Goal: Task Accomplishment & Management: Manage account settings

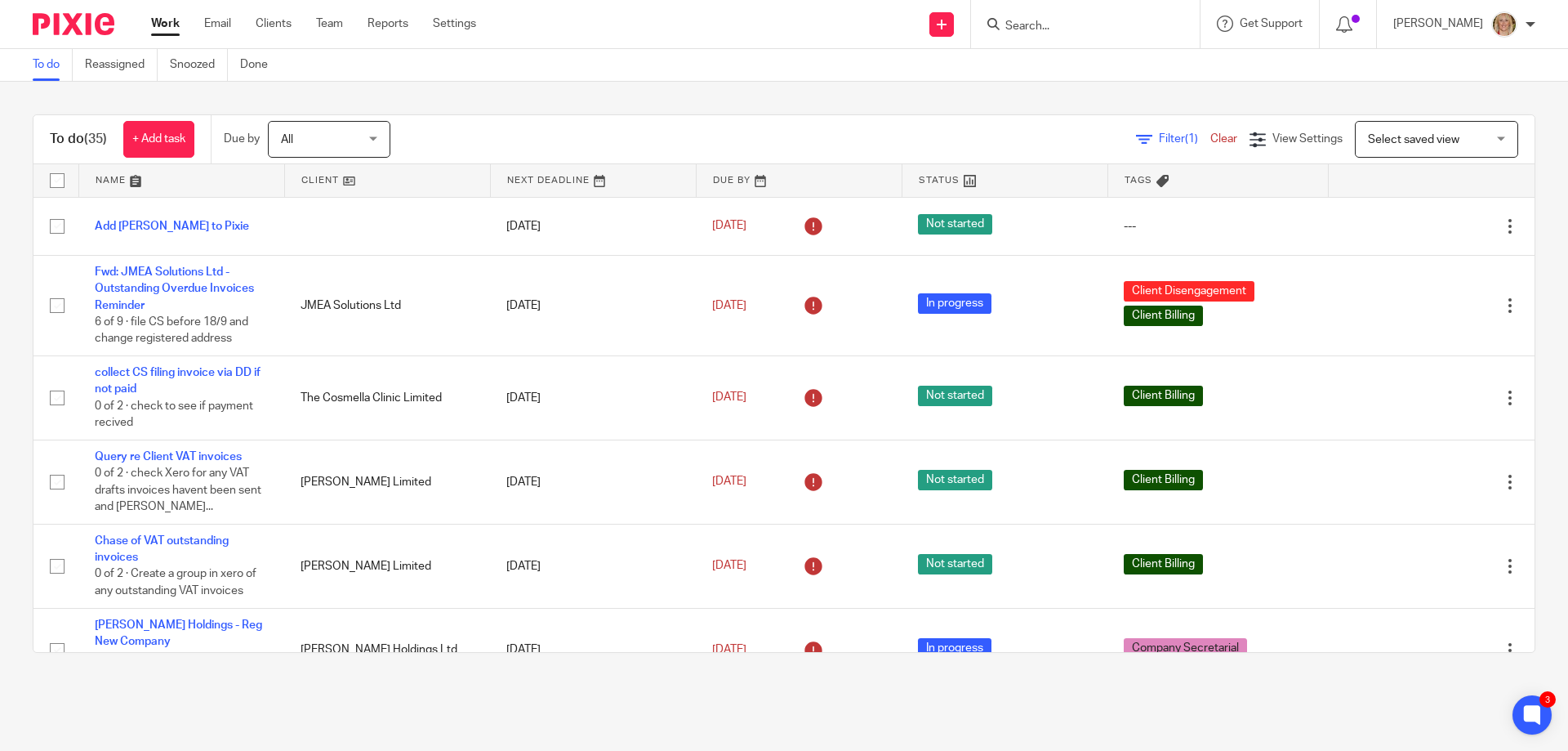
click at [1059, 29] on input "Search" at bounding box center [1078, 27] width 147 height 15
type input "imper"
click at [1138, 53] on link at bounding box center [1101, 64] width 203 height 25
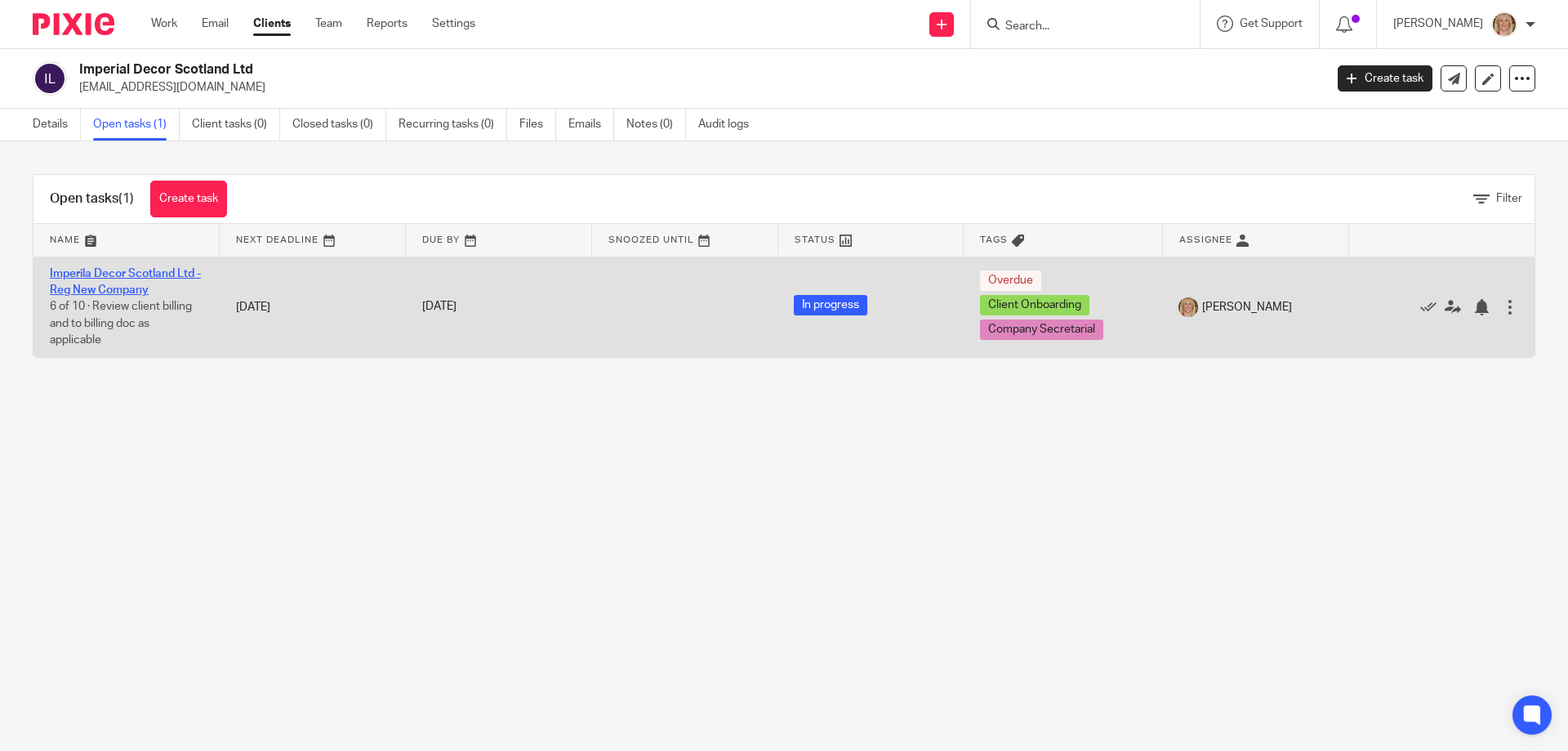
click at [111, 284] on link "Imperila Decor Scotland Ltd - Reg New Company" at bounding box center [125, 281] width 151 height 27
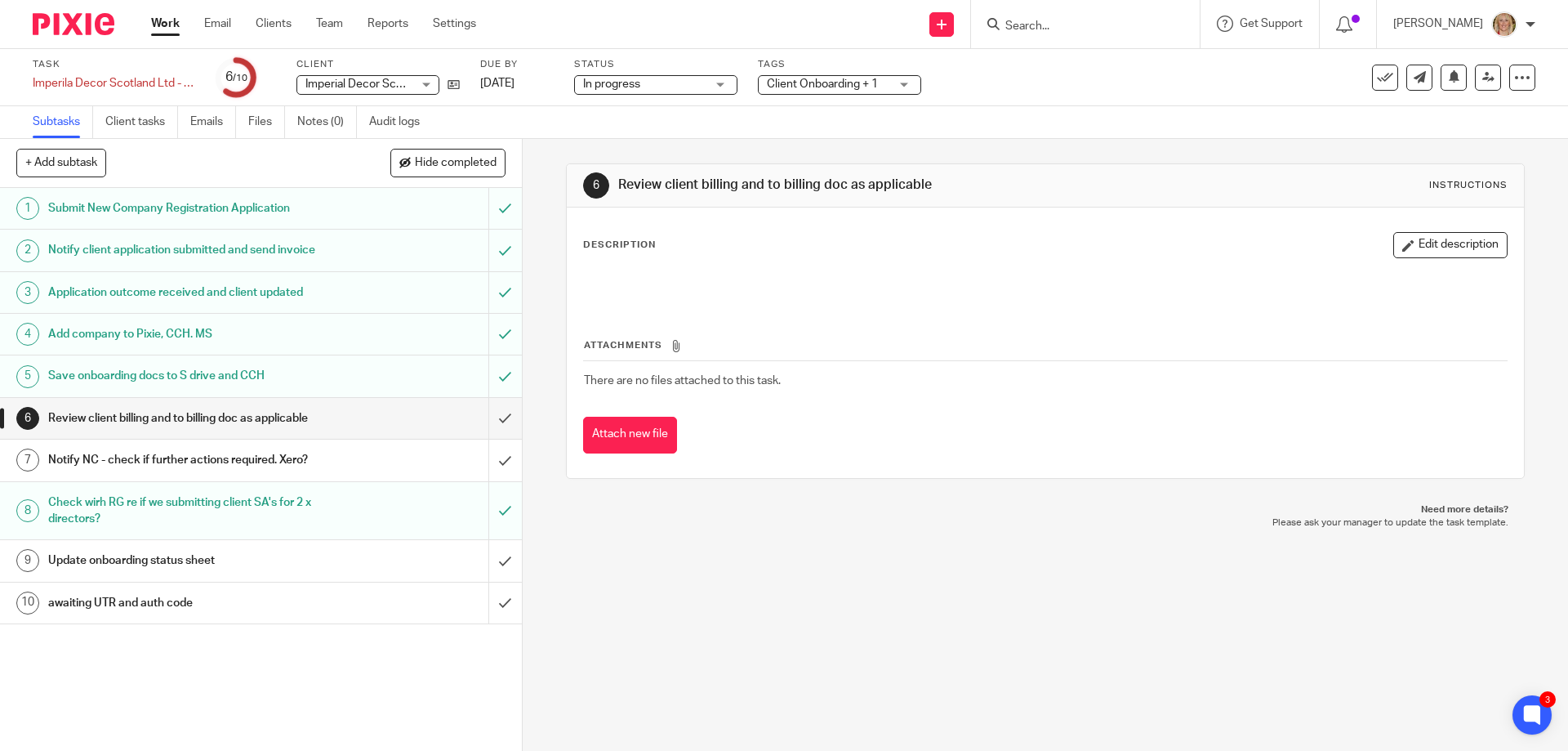
click at [373, 615] on div "awaiting UTR and auth code" at bounding box center [260, 603] width 424 height 25
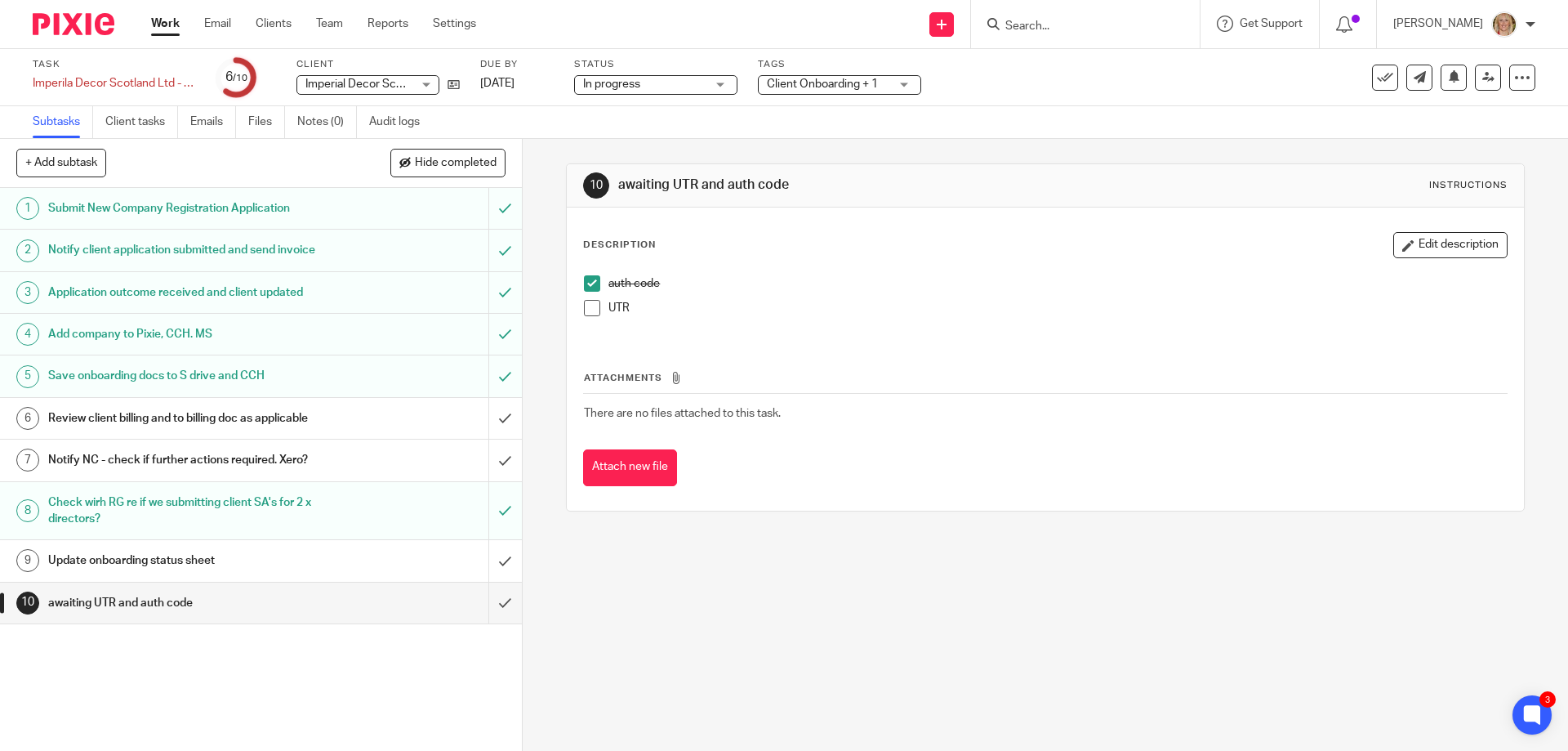
click at [384, 528] on div "Check wirh RG re if we submitting client SA's for 2 x directors?" at bounding box center [260, 511] width 424 height 42
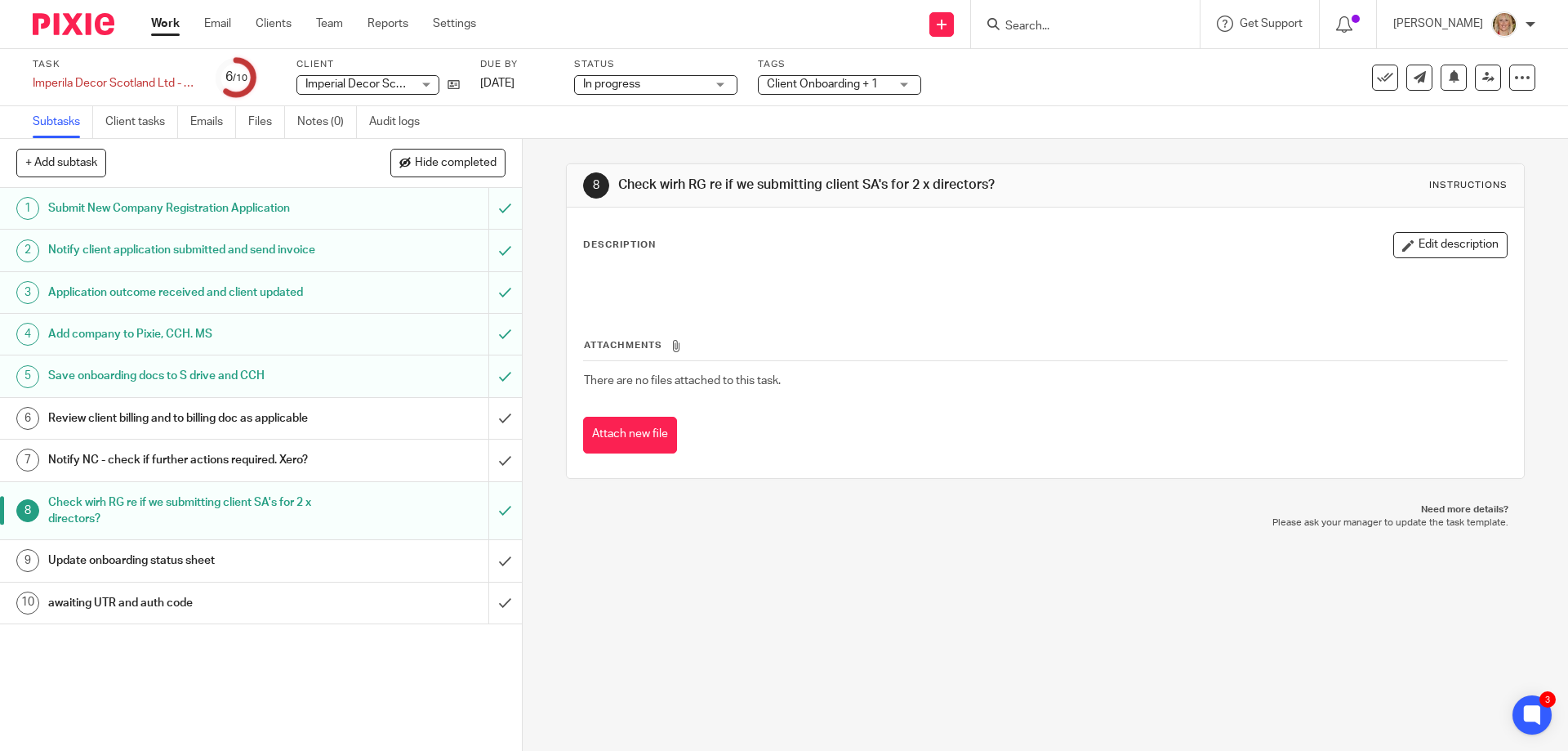
click at [390, 471] on div "Notify NC - check if further actions required. Xero?" at bounding box center [260, 460] width 424 height 25
click at [142, 86] on div "Imperila Decor Scotland Ltd - Reg New Company Save Imperila Decor Scotland Ltd …" at bounding box center [114, 83] width 163 height 16
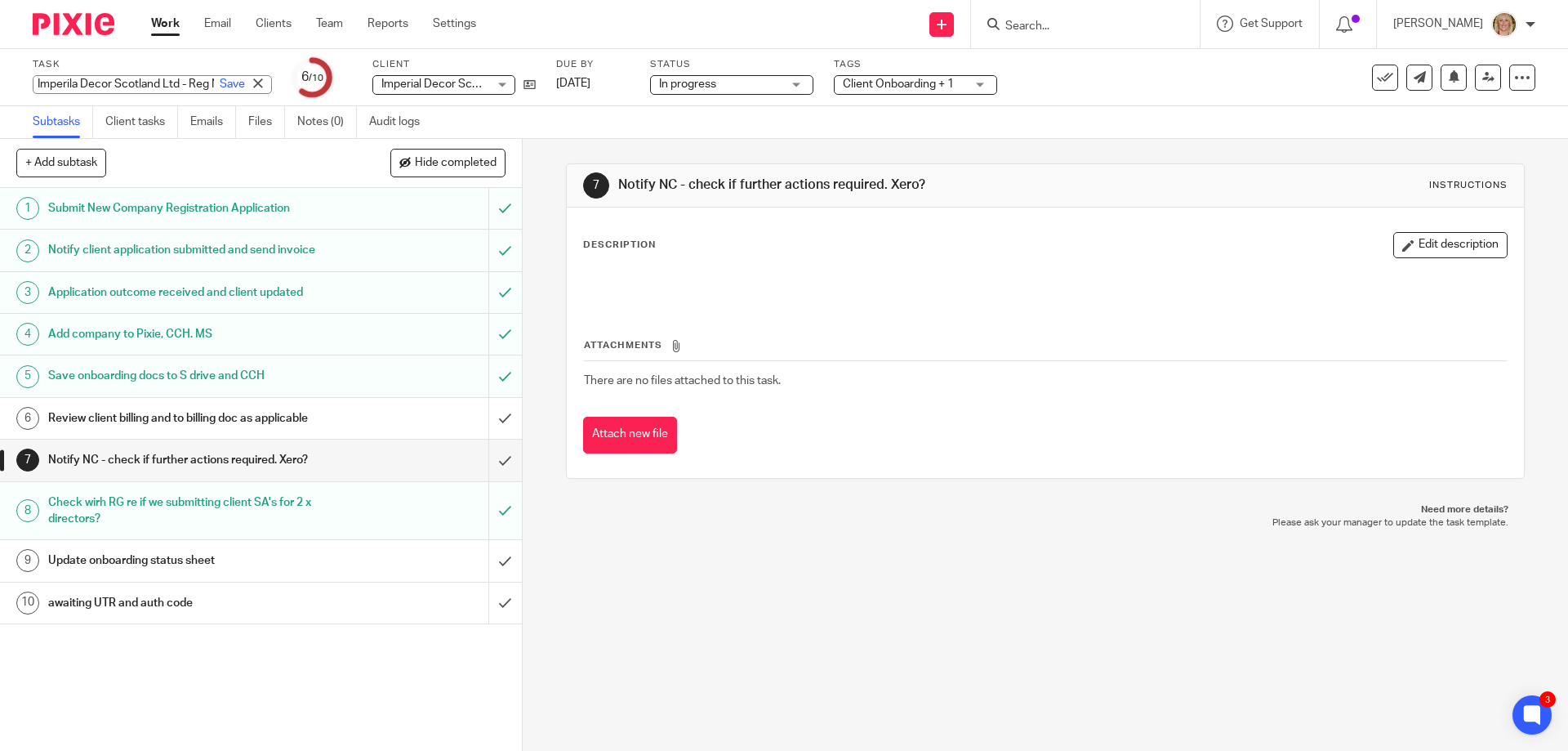
drag, startPoint x: 1038, startPoint y: 23, endPoint x: 1090, endPoint y: 33, distance: 53.0
click at [999, 23] on icon at bounding box center [993, 24] width 12 height 12
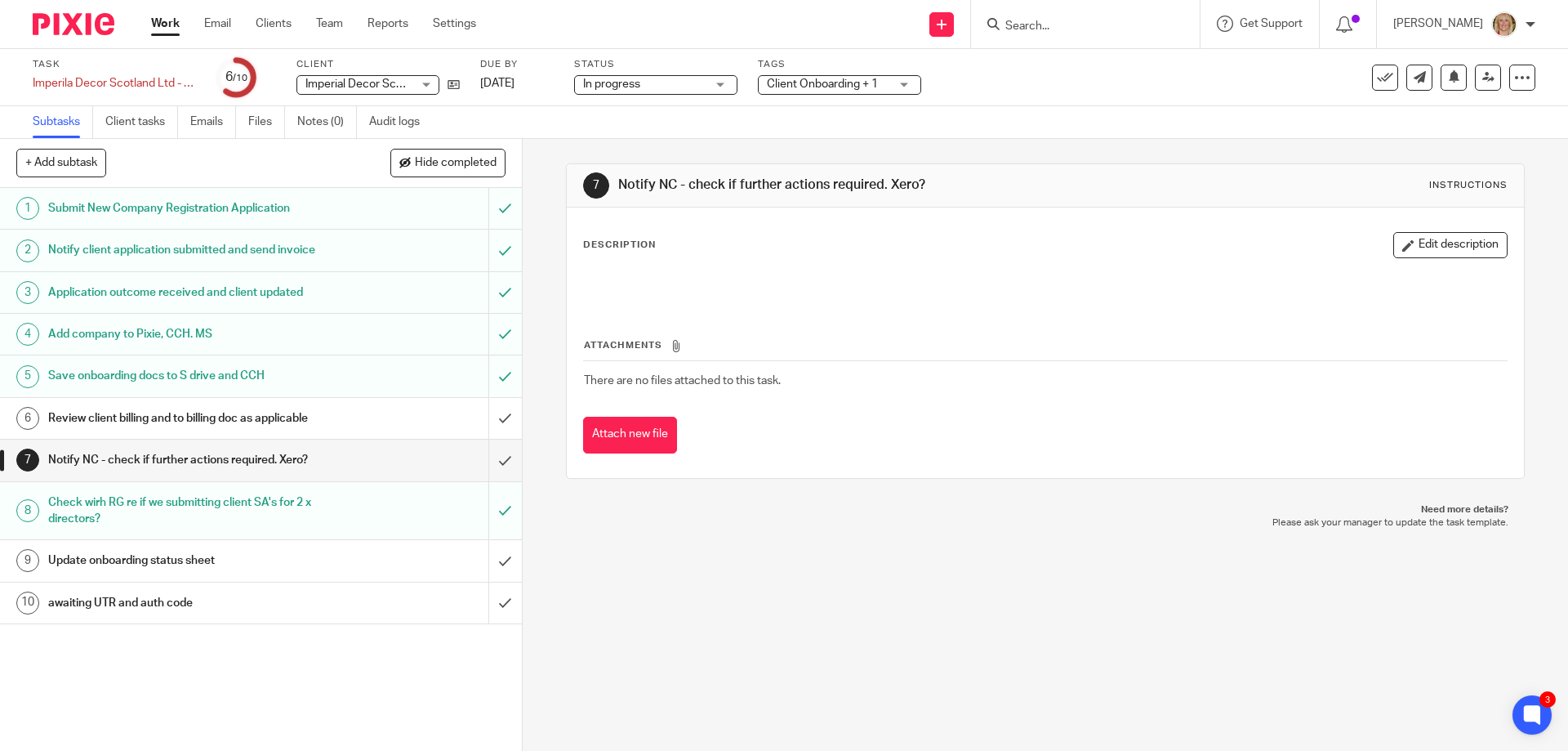
click at [1074, 20] on input "Search" at bounding box center [1078, 27] width 147 height 15
type input "imperial"
click button "submit" at bounding box center [0, 0] width 0 height 0
click at [1080, 54] on link at bounding box center [1101, 64] width 203 height 25
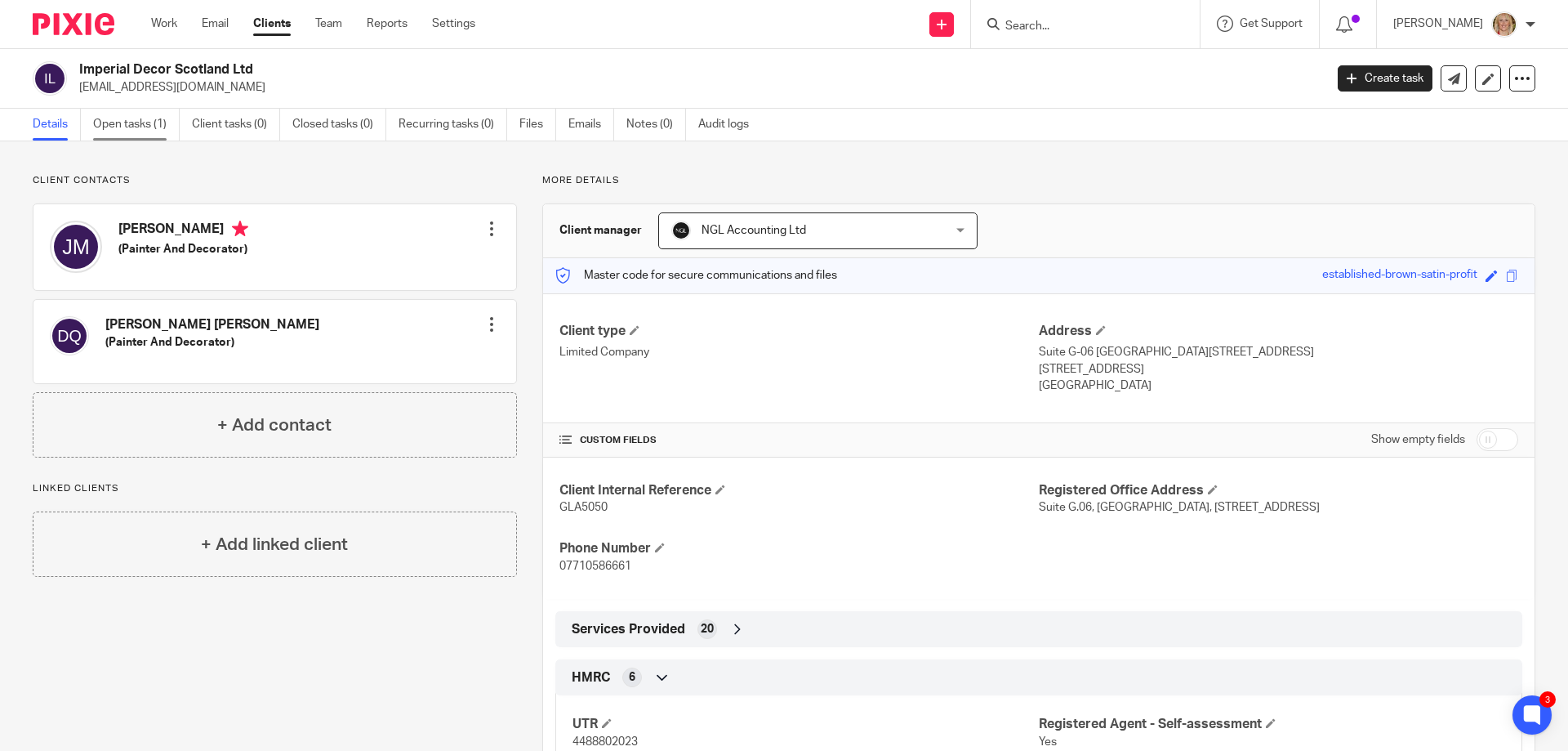
click at [131, 127] on link "Open tasks (1)" at bounding box center [137, 125] width 87 height 32
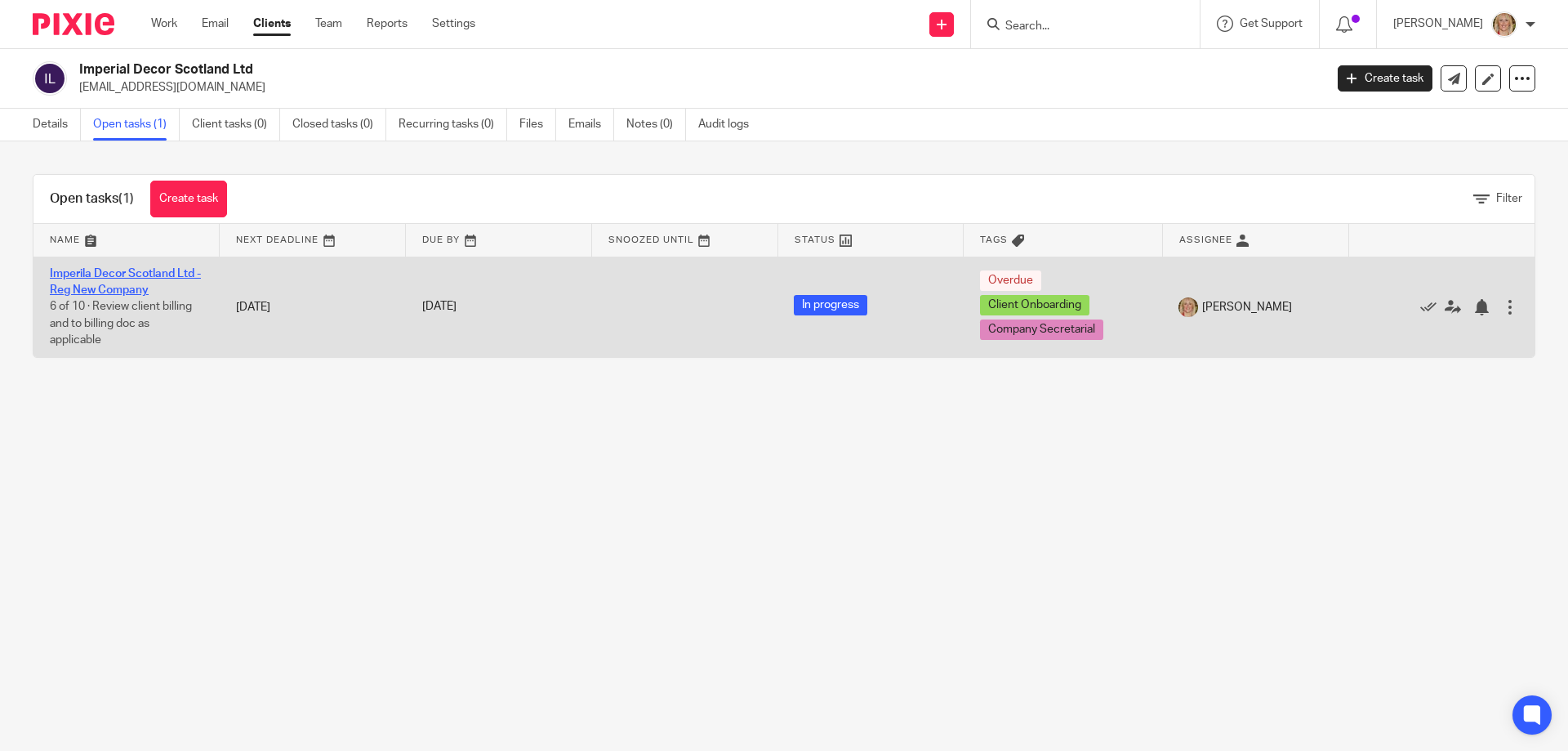
click at [113, 284] on link "Imperila Decor Scotland Ltd - Reg New Company" at bounding box center [125, 281] width 151 height 27
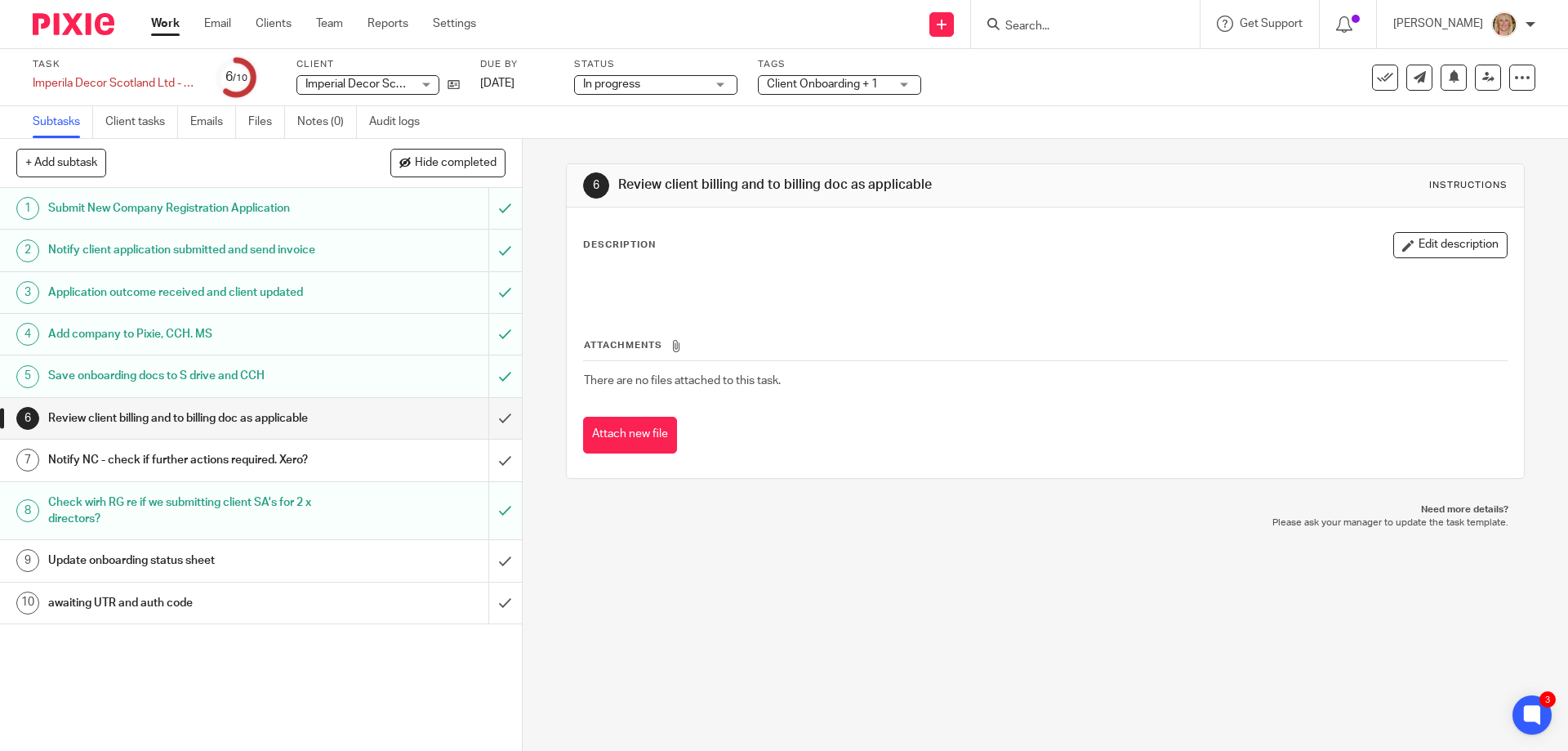
click at [275, 615] on h1 "awaiting UTR and auth code" at bounding box center [190, 603] width 283 height 25
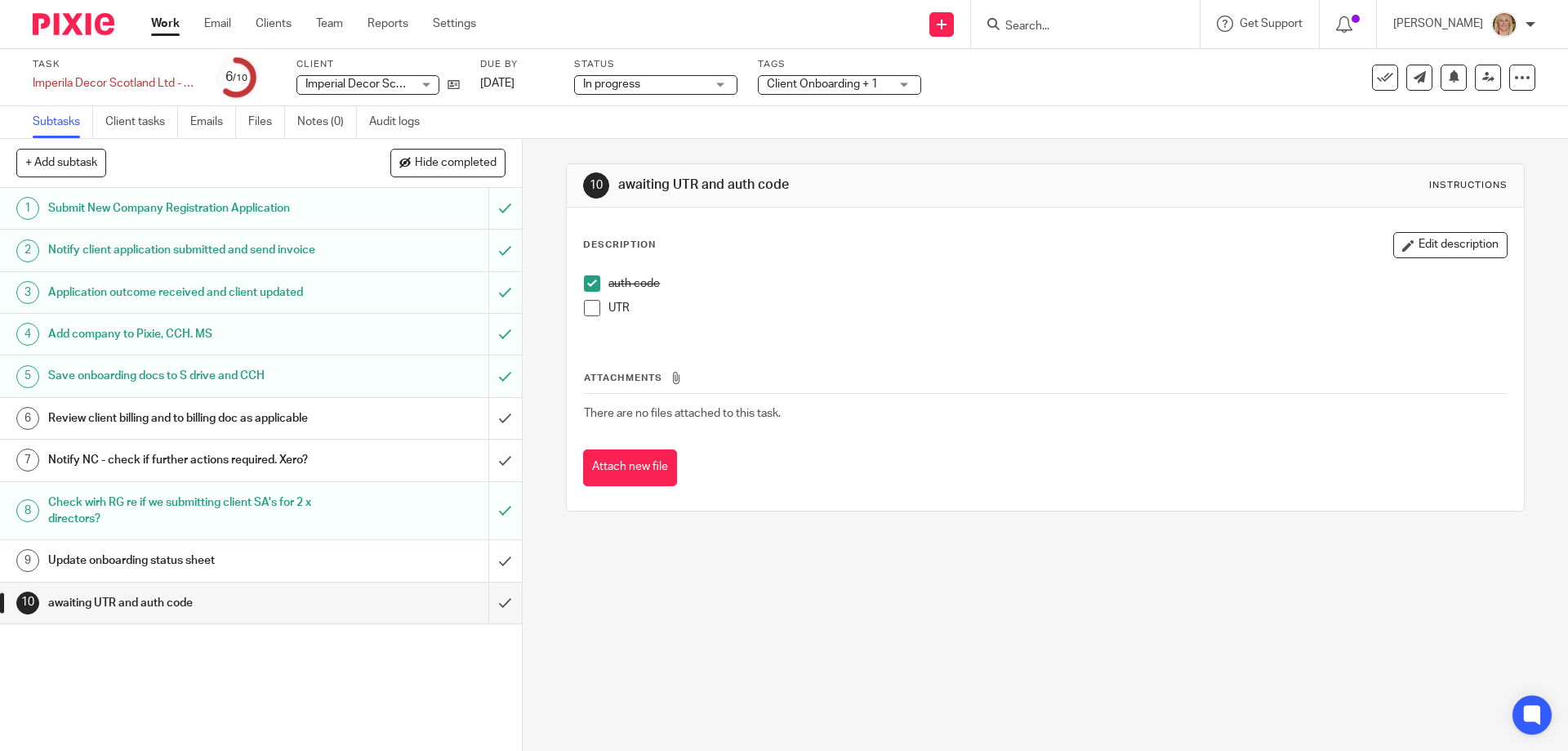
click at [584, 307] on span at bounding box center [591, 308] width 16 height 16
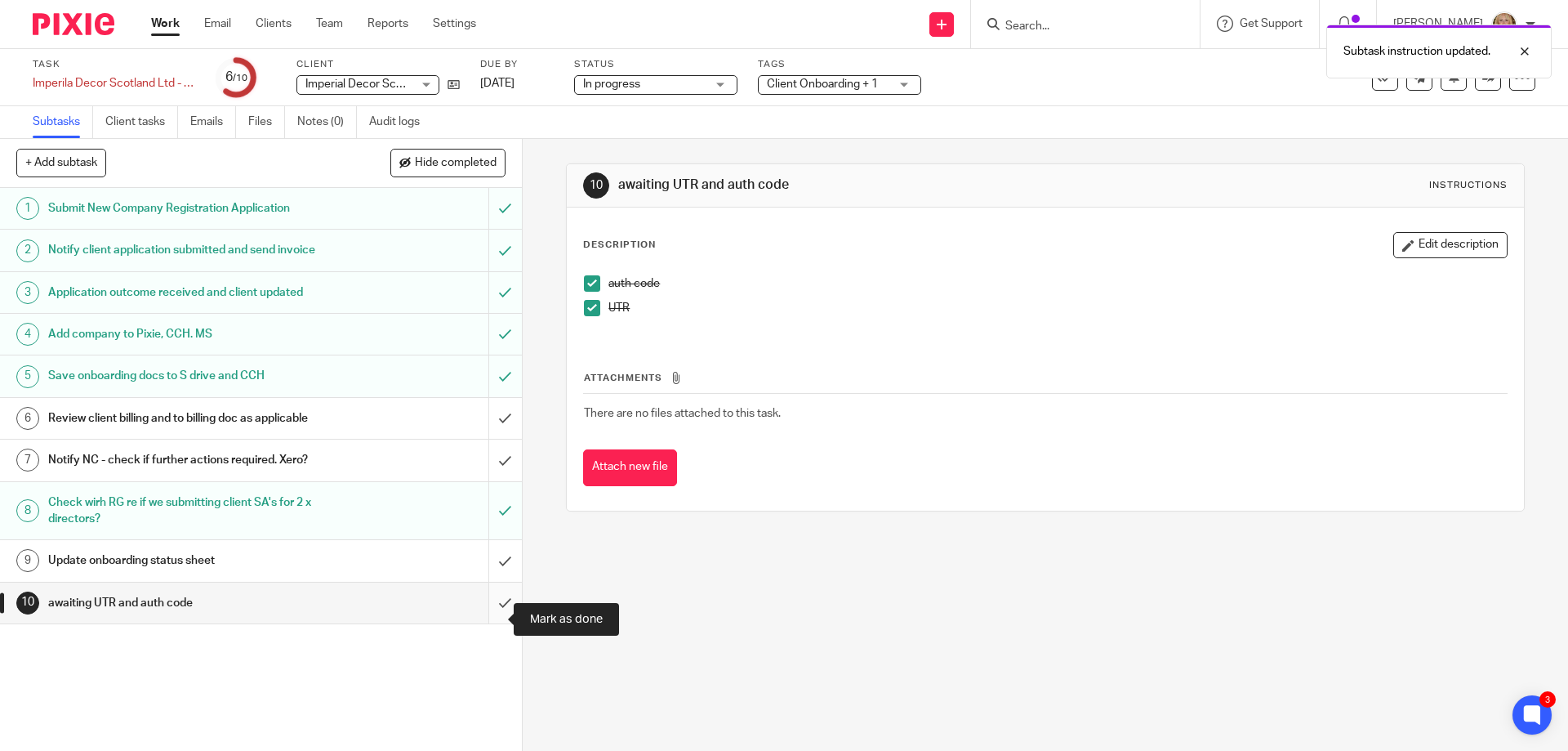
click at [491, 620] on input "submit" at bounding box center [261, 603] width 522 height 41
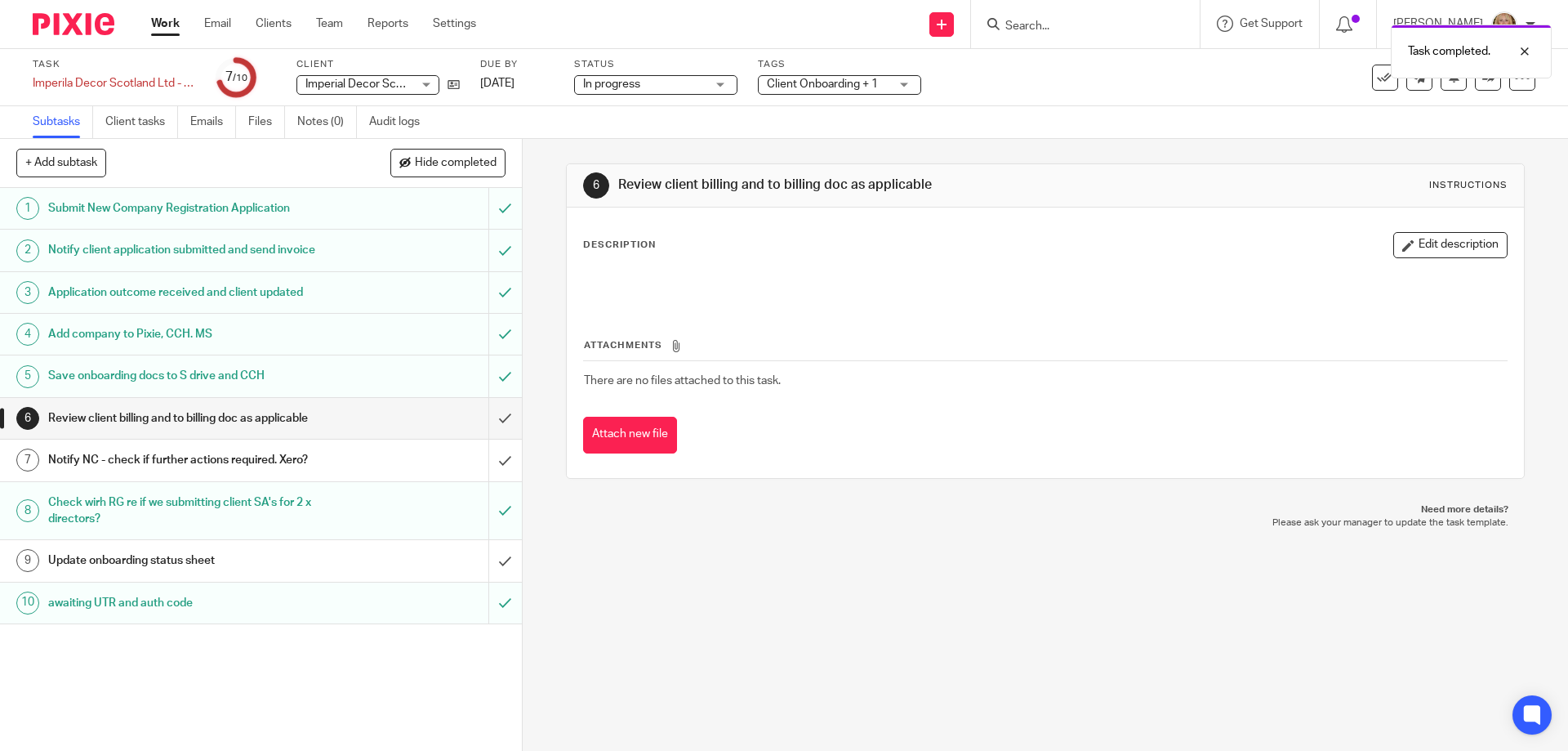
click at [358, 573] on div "Update onboarding status sheet" at bounding box center [260, 560] width 424 height 25
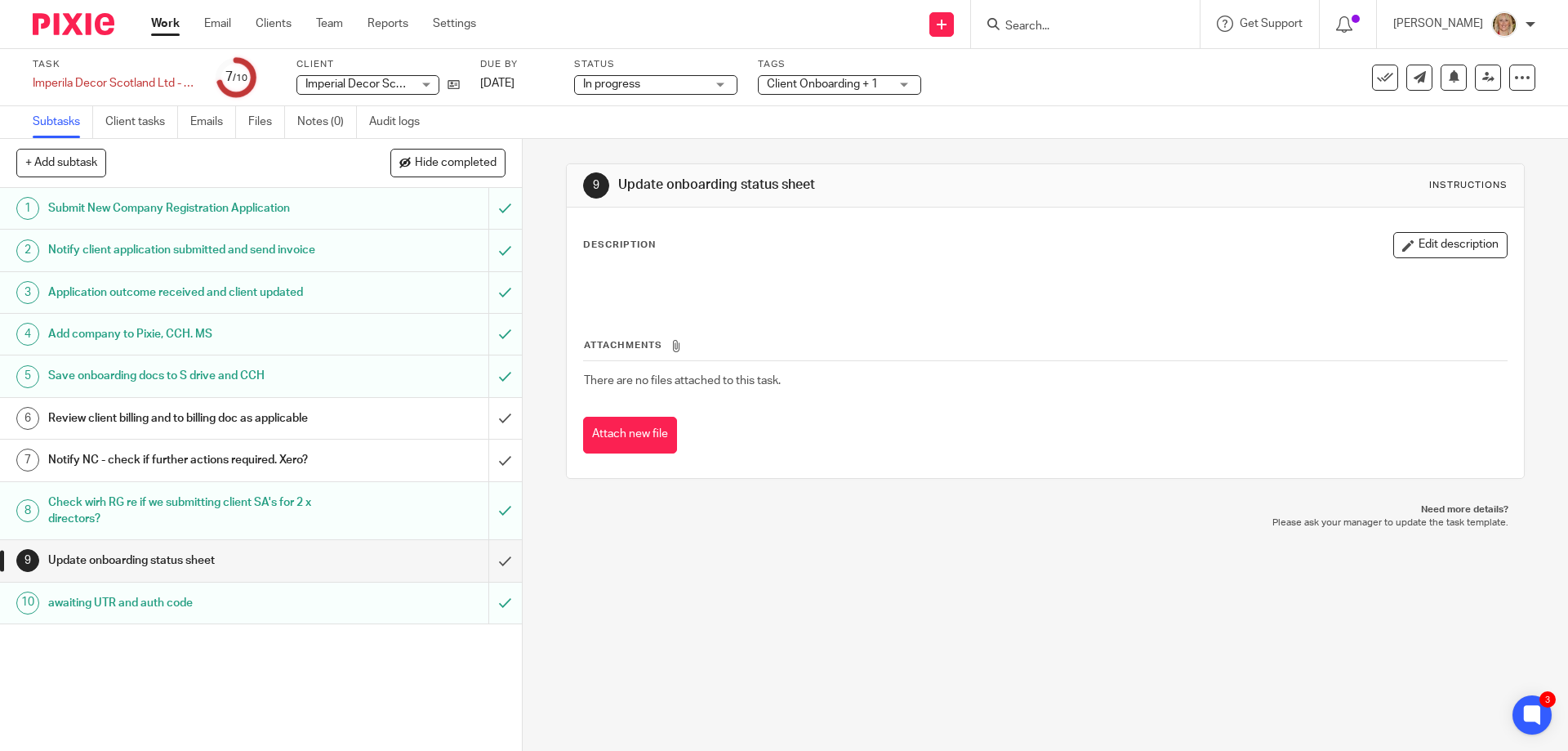
click at [1093, 22] on input "Search" at bounding box center [1078, 27] width 147 height 15
type input "cairn"
click at [1109, 70] on link at bounding box center [1124, 71] width 247 height 38
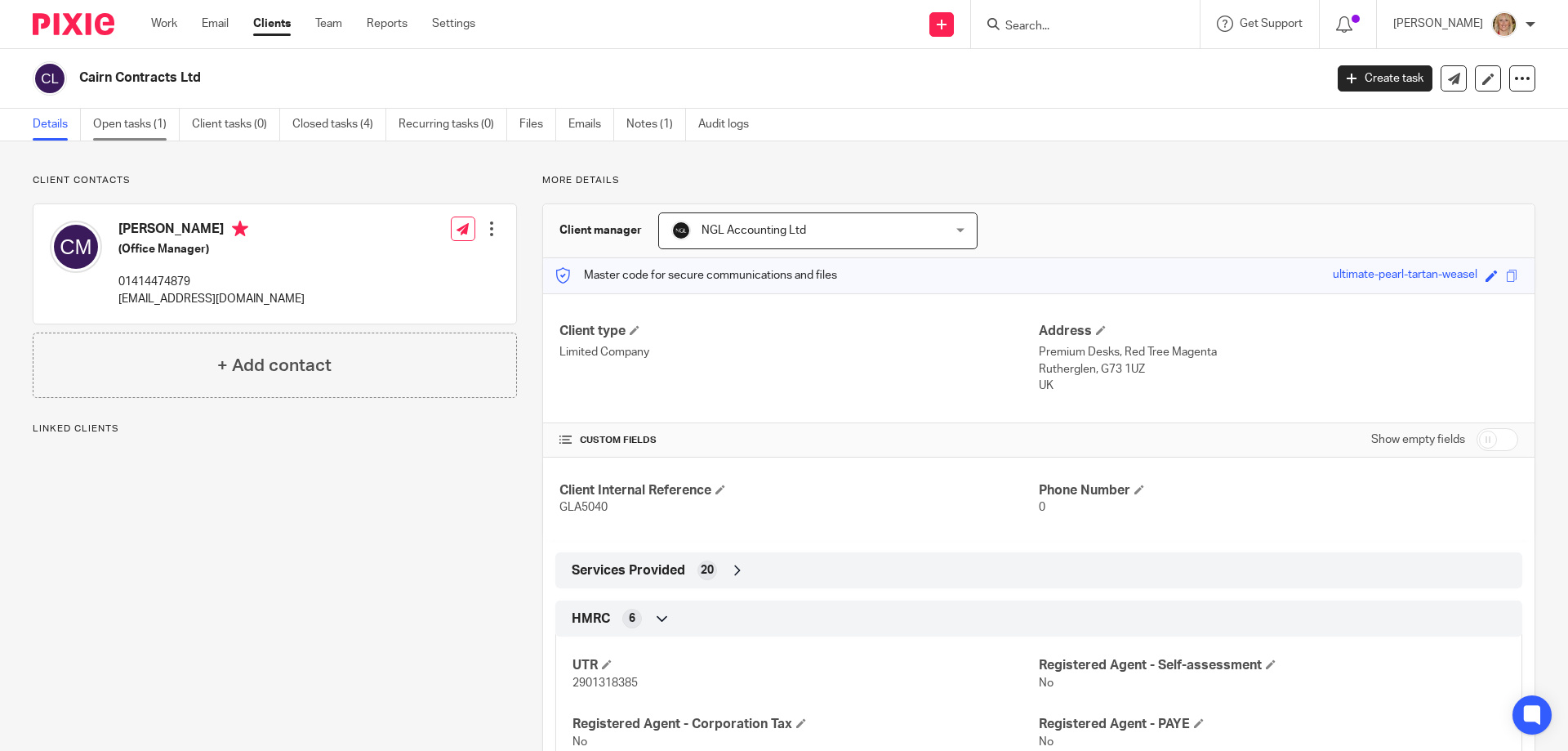
click at [112, 125] on link "Open tasks (1)" at bounding box center [137, 125] width 87 height 32
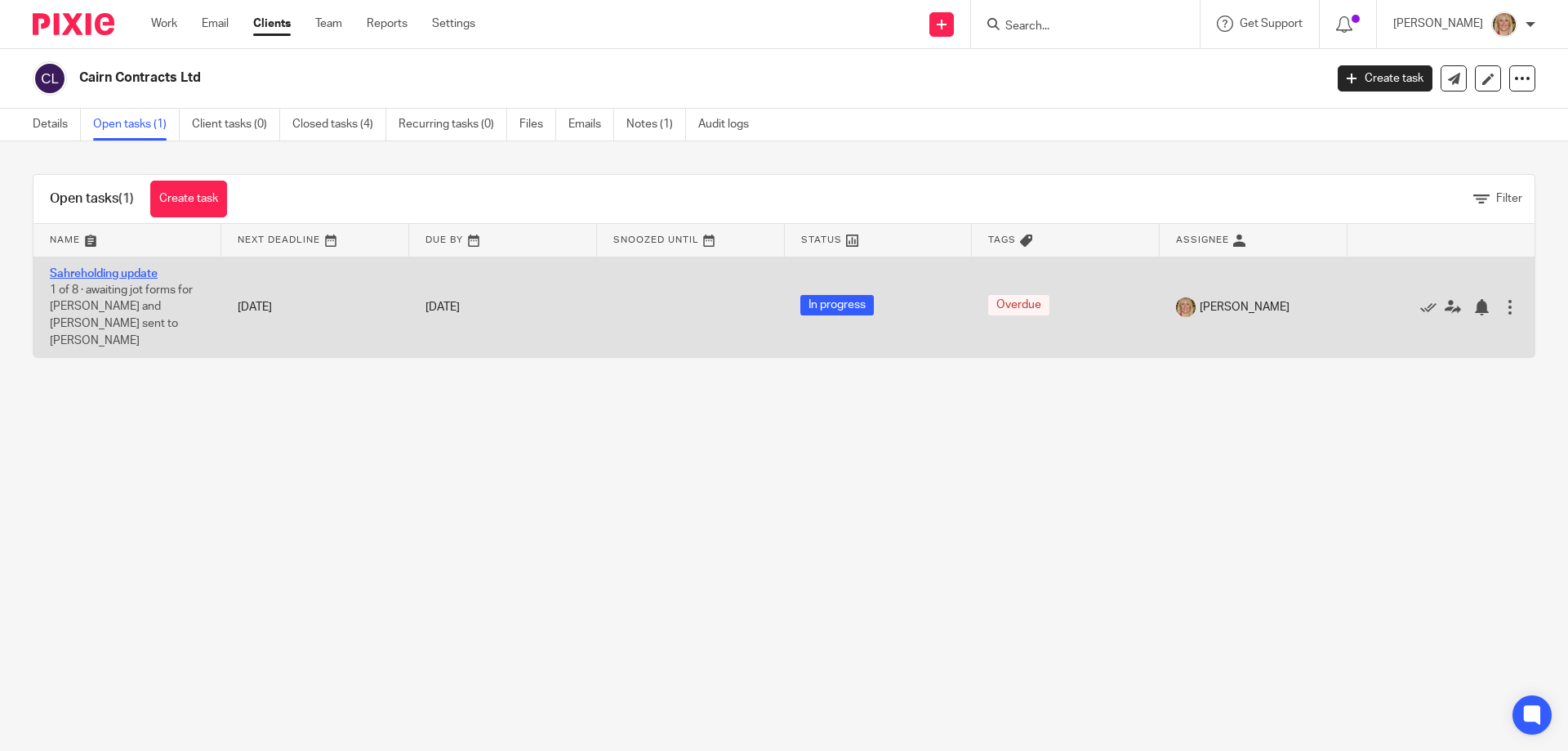
click at [125, 273] on link "Sahreholding update" at bounding box center [104, 274] width 107 height 11
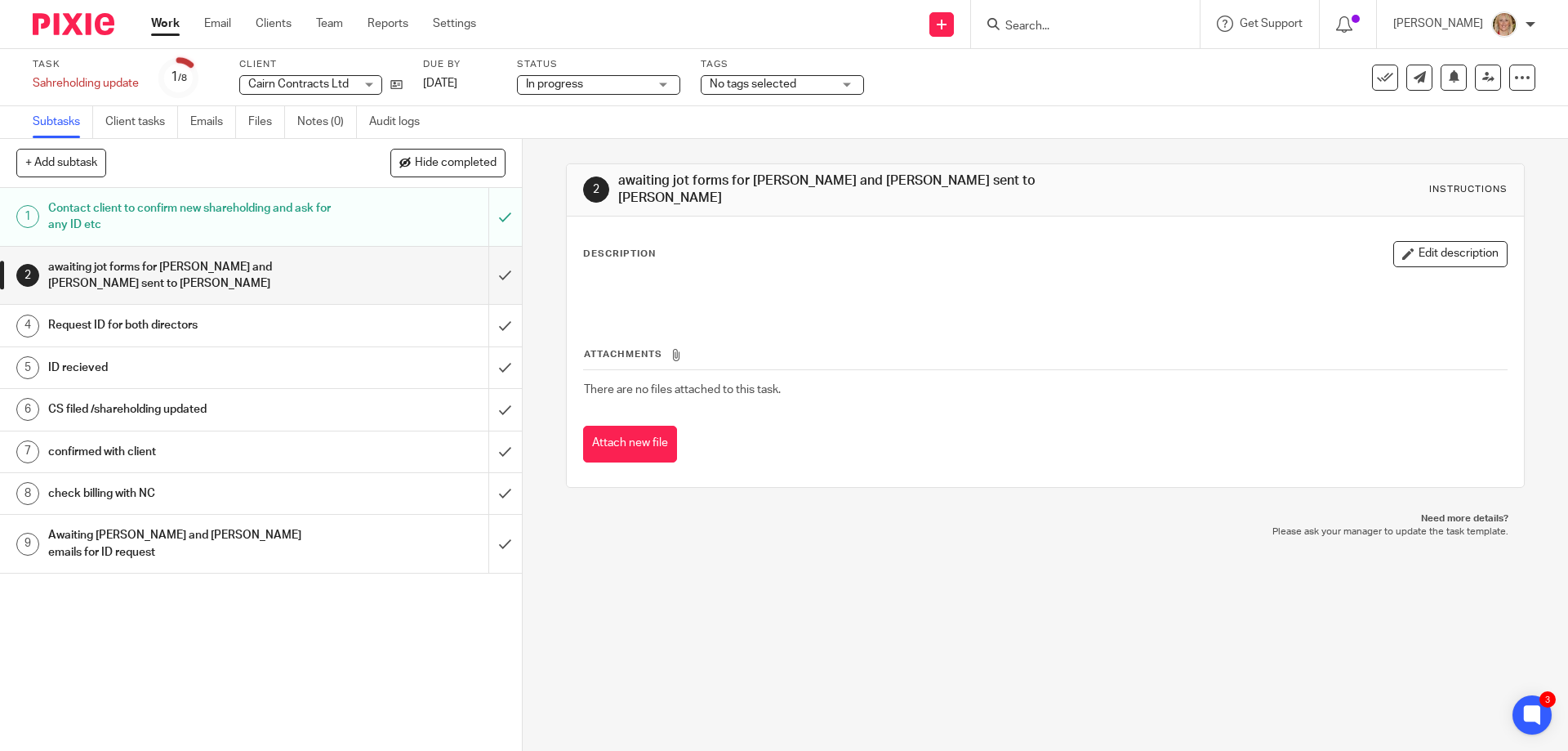
click at [367, 552] on div "Awaiting [PERSON_NAME] and [PERSON_NAME] emails for ID request" at bounding box center [260, 543] width 424 height 42
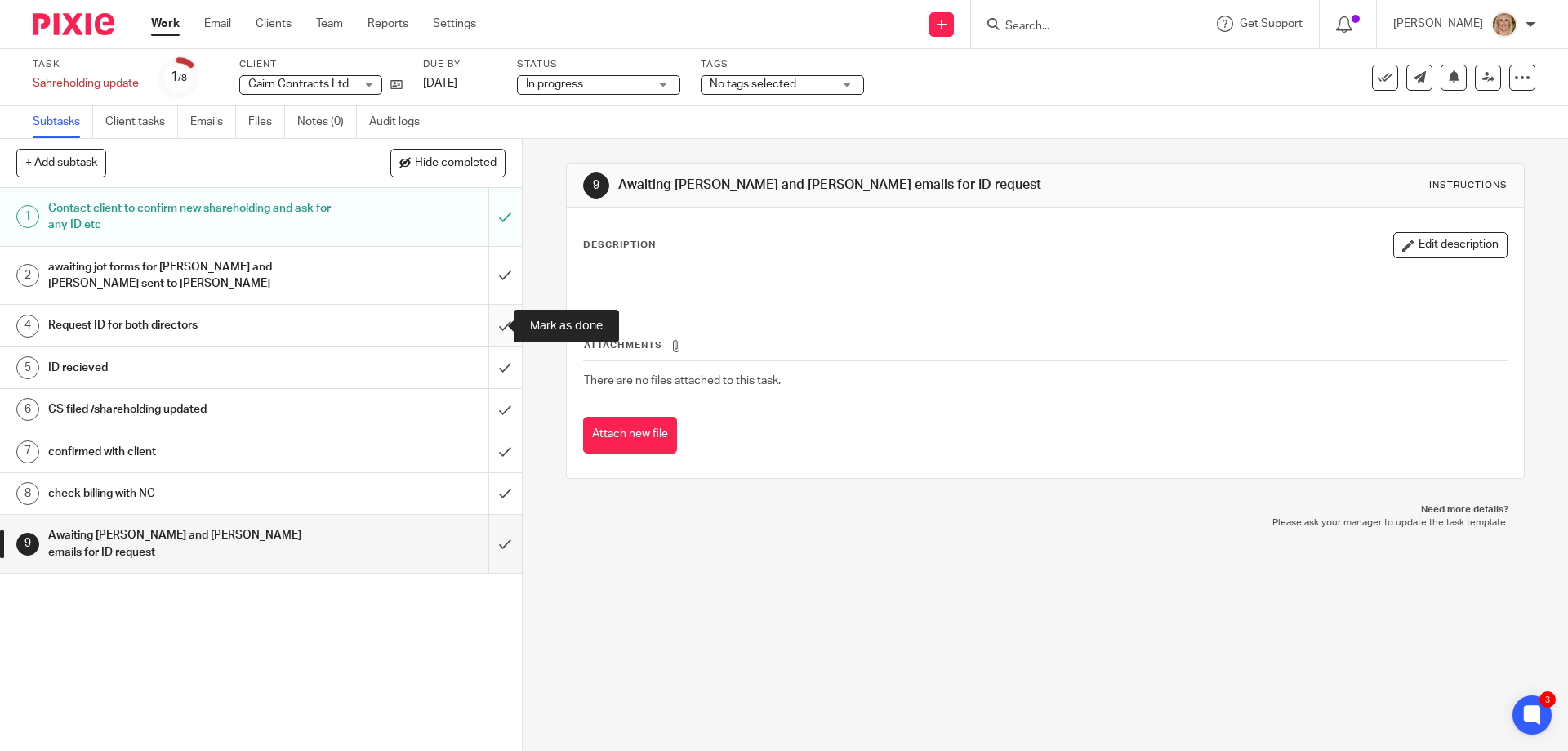
click at [490, 325] on input "submit" at bounding box center [261, 325] width 522 height 41
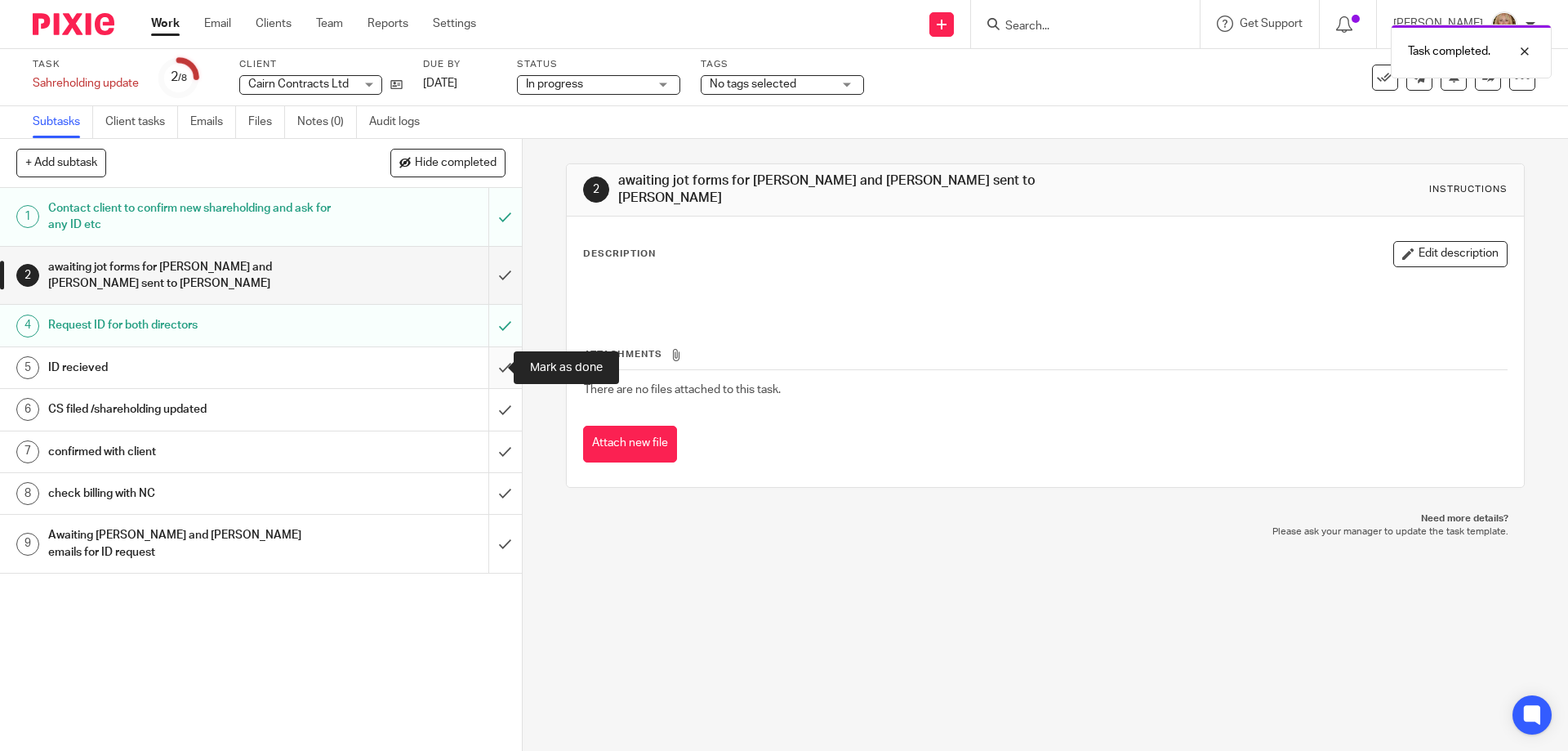
click at [487, 368] on input "submit" at bounding box center [261, 367] width 522 height 41
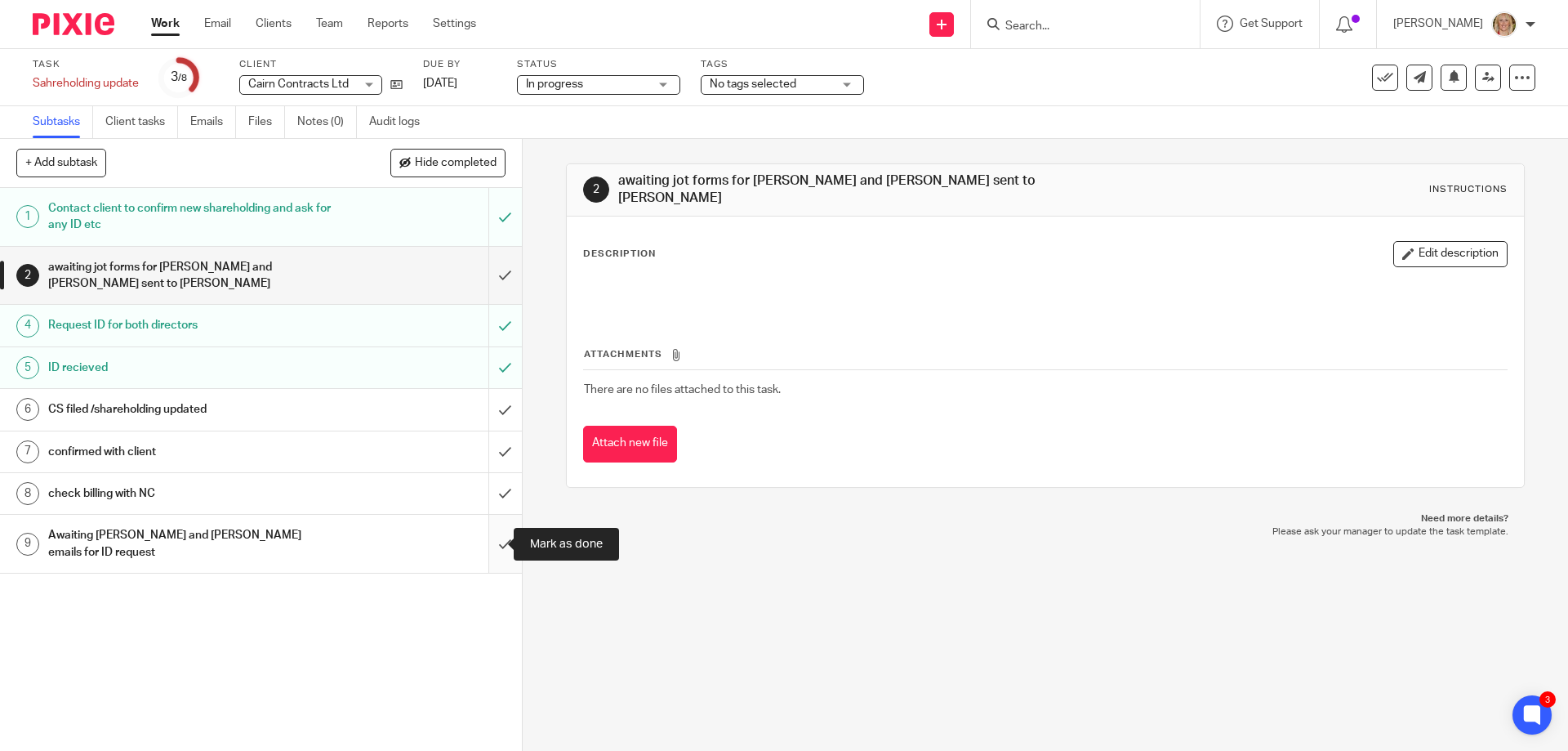
click at [488, 539] on input "submit" at bounding box center [261, 544] width 522 height 58
click at [79, 166] on button "+ Add subtask" at bounding box center [60, 162] width 90 height 27
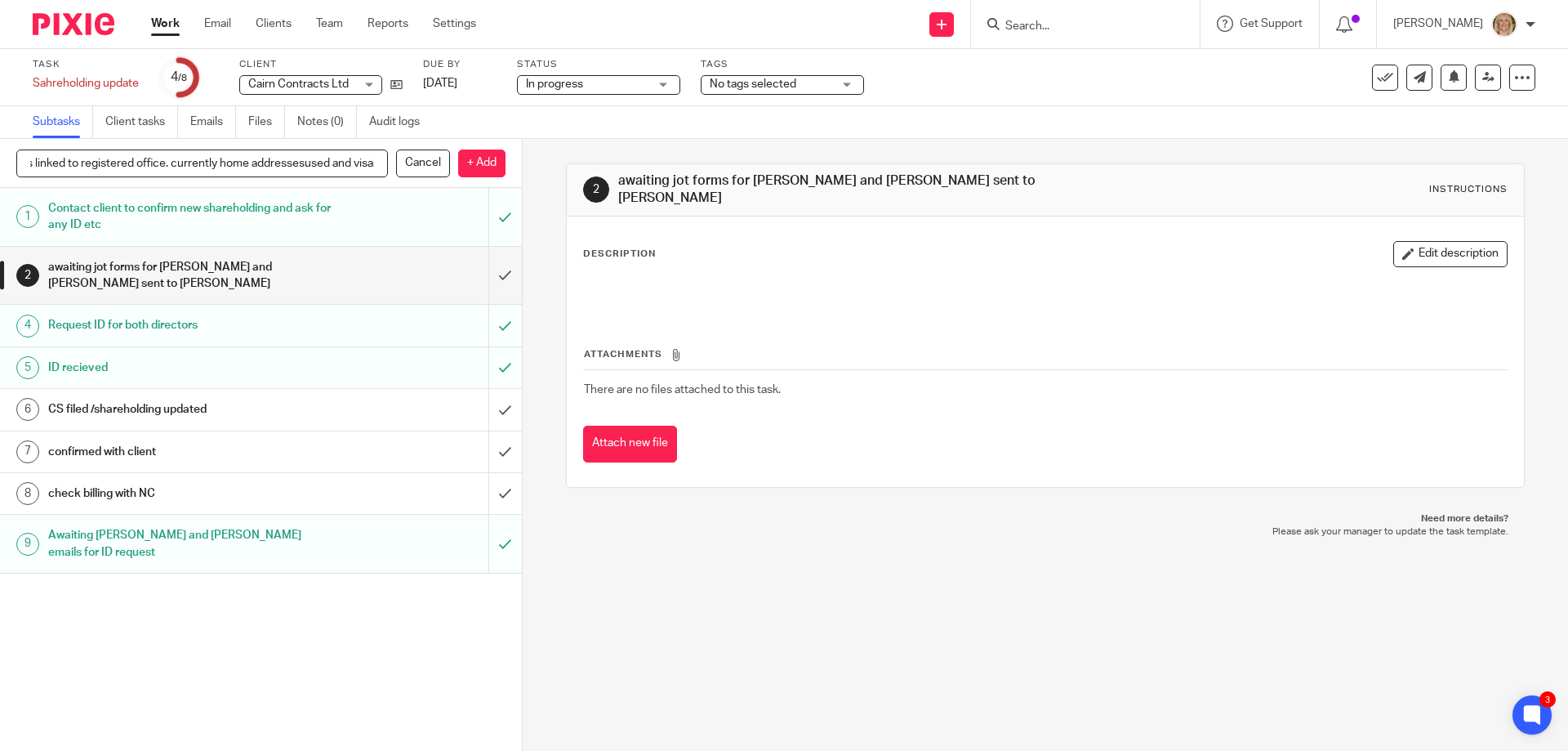
scroll to position [0, 421]
type input "[PERSON_NAME] to confirm if Directors/pscs want their correspondence address li…"
